Goal: Use online tool/utility: Utilize a website feature to perform a specific function

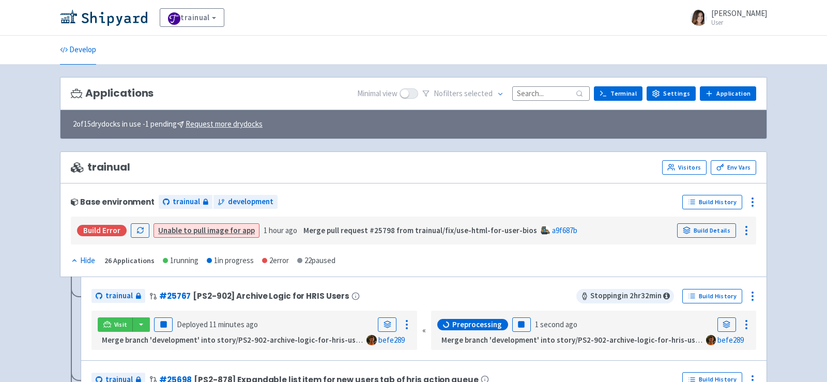
scroll to position [18, 0]
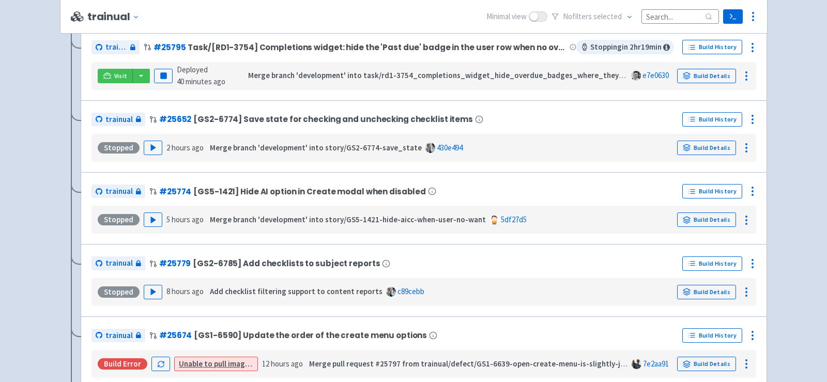
scroll to position [24, 0]
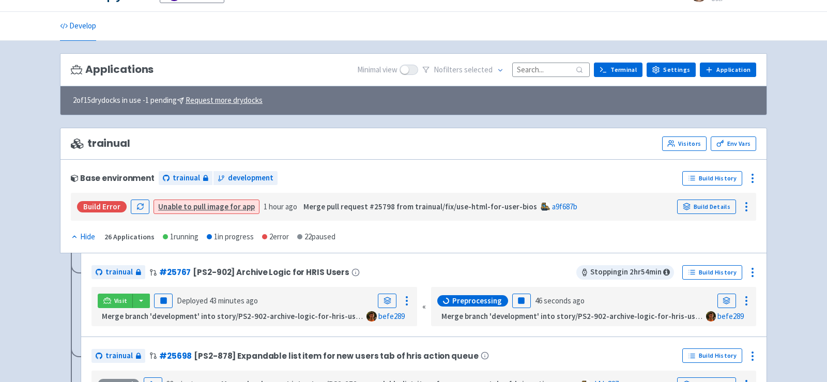
click at [550, 72] on input at bounding box center [550, 70] width 77 height 14
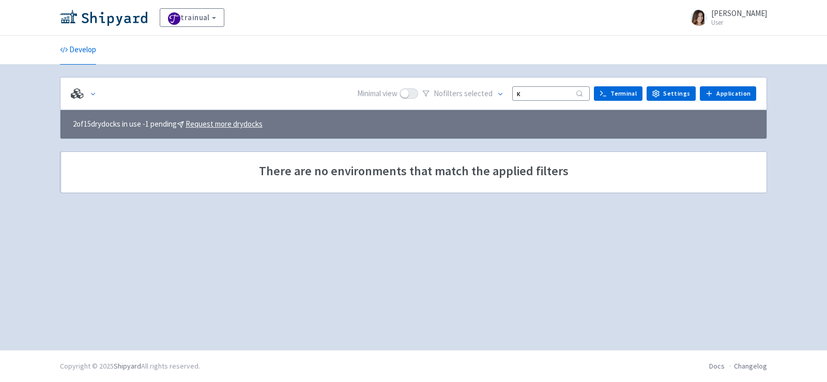
scroll to position [0, 0]
type input "к"
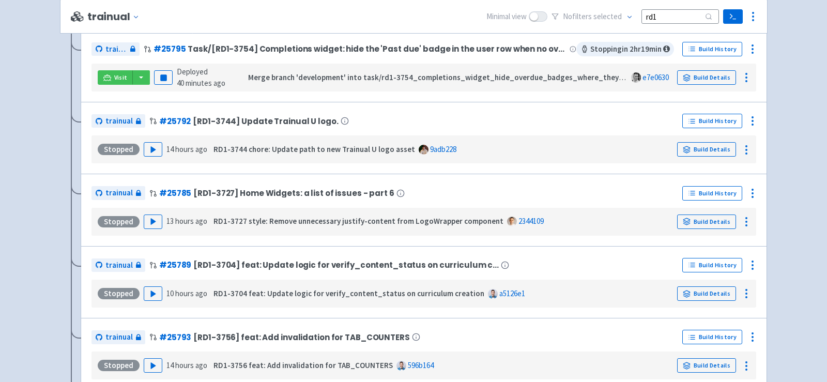
scroll to position [158, 0]
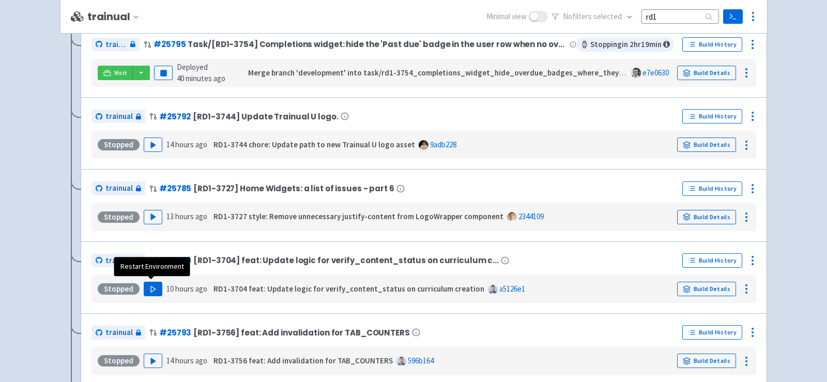
type input "rd1"
click at [153, 286] on polygon "button" at bounding box center [153, 289] width 5 height 6
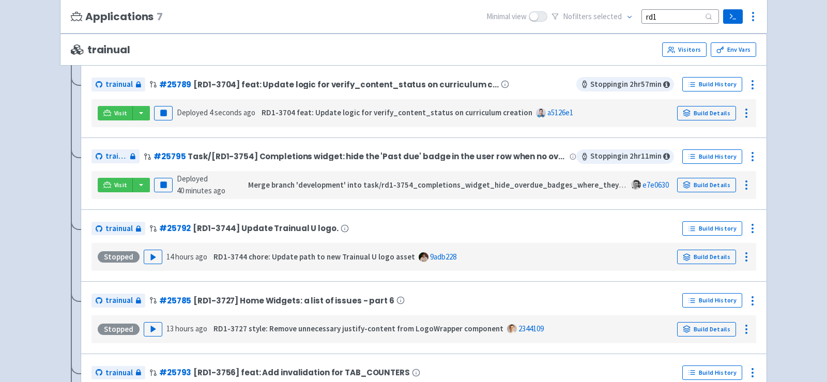
scroll to position [98, 0]
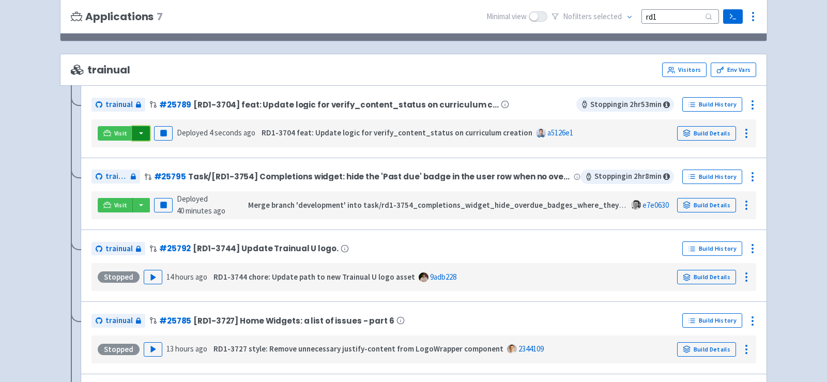
click at [139, 130] on button "button" at bounding box center [141, 133] width 18 height 14
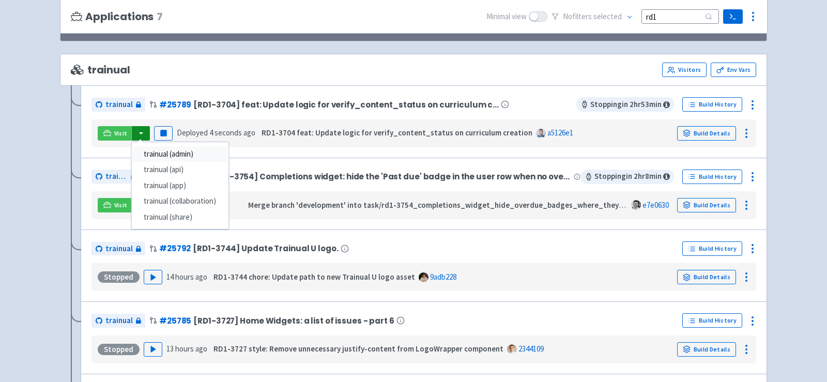
click at [168, 150] on link "trainual (admin)" at bounding box center [179, 154] width 97 height 16
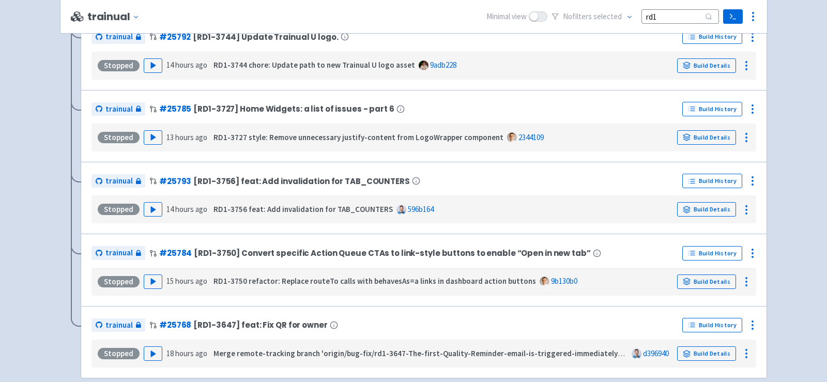
scroll to position [393, 0]
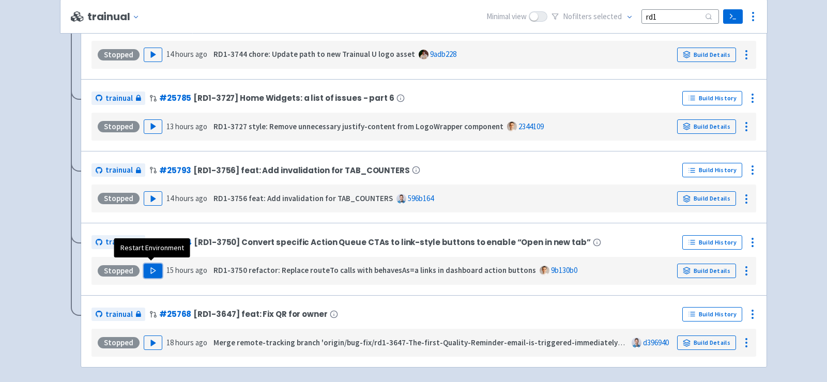
click at [151, 268] on polygon "button" at bounding box center [153, 271] width 5 height 6
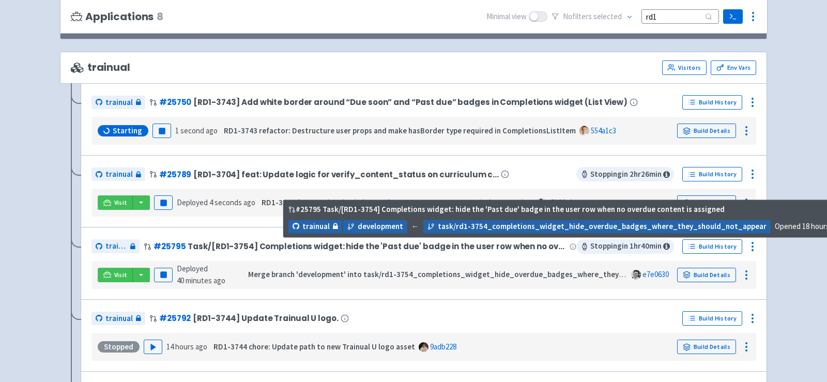
scroll to position [104, 0]
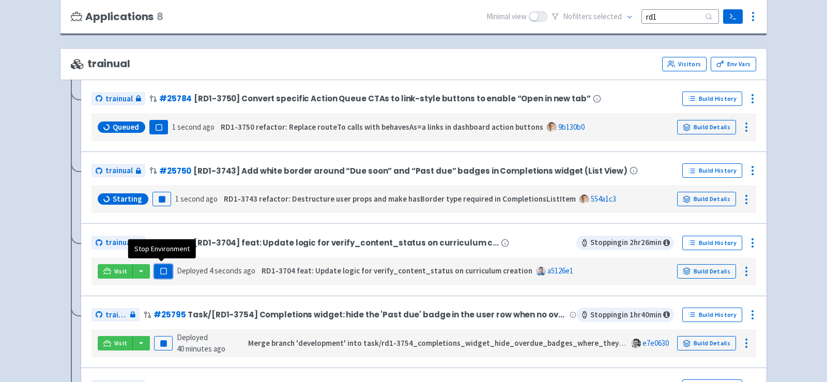
click at [163, 270] on rect "button" at bounding box center [163, 271] width 6 height 6
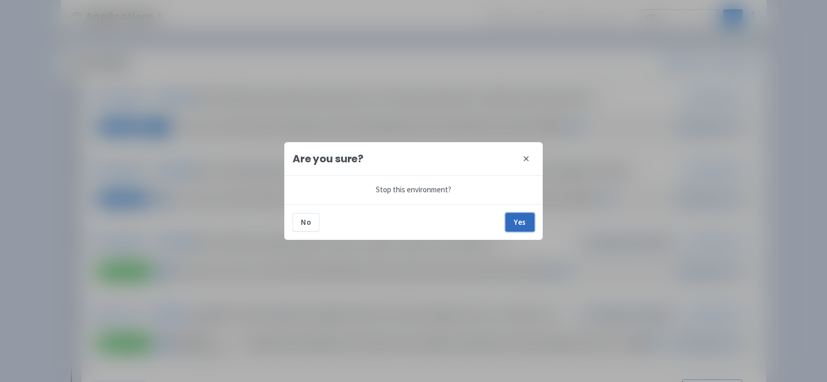
click at [520, 222] on button "Yes" at bounding box center [519, 222] width 29 height 19
